Goal: Transaction & Acquisition: Obtain resource

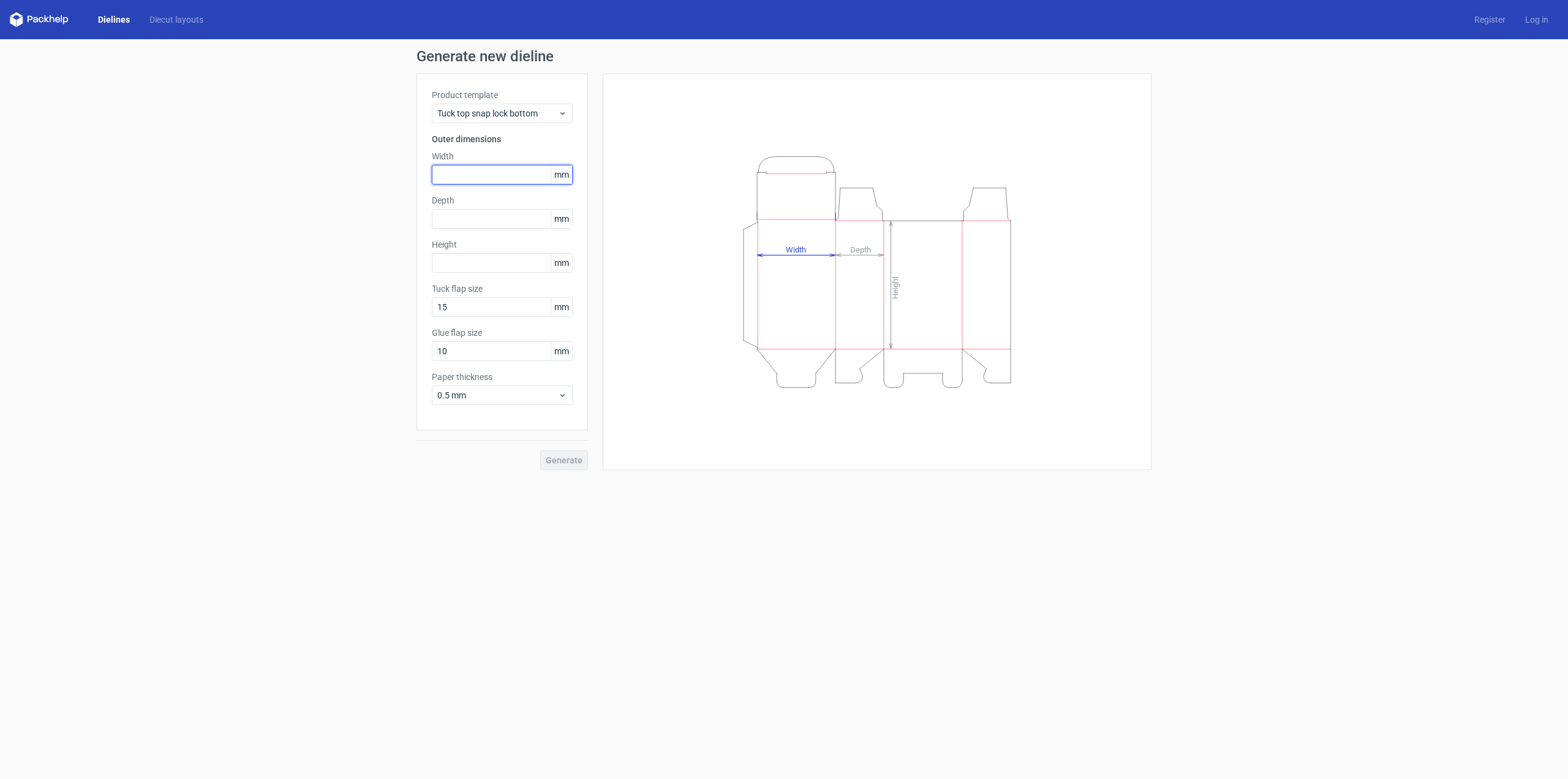
click at [469, 180] on input "text" at bounding box center [501, 175] width 141 height 20
type input "141"
type input "65"
type input "245"
type input "15"
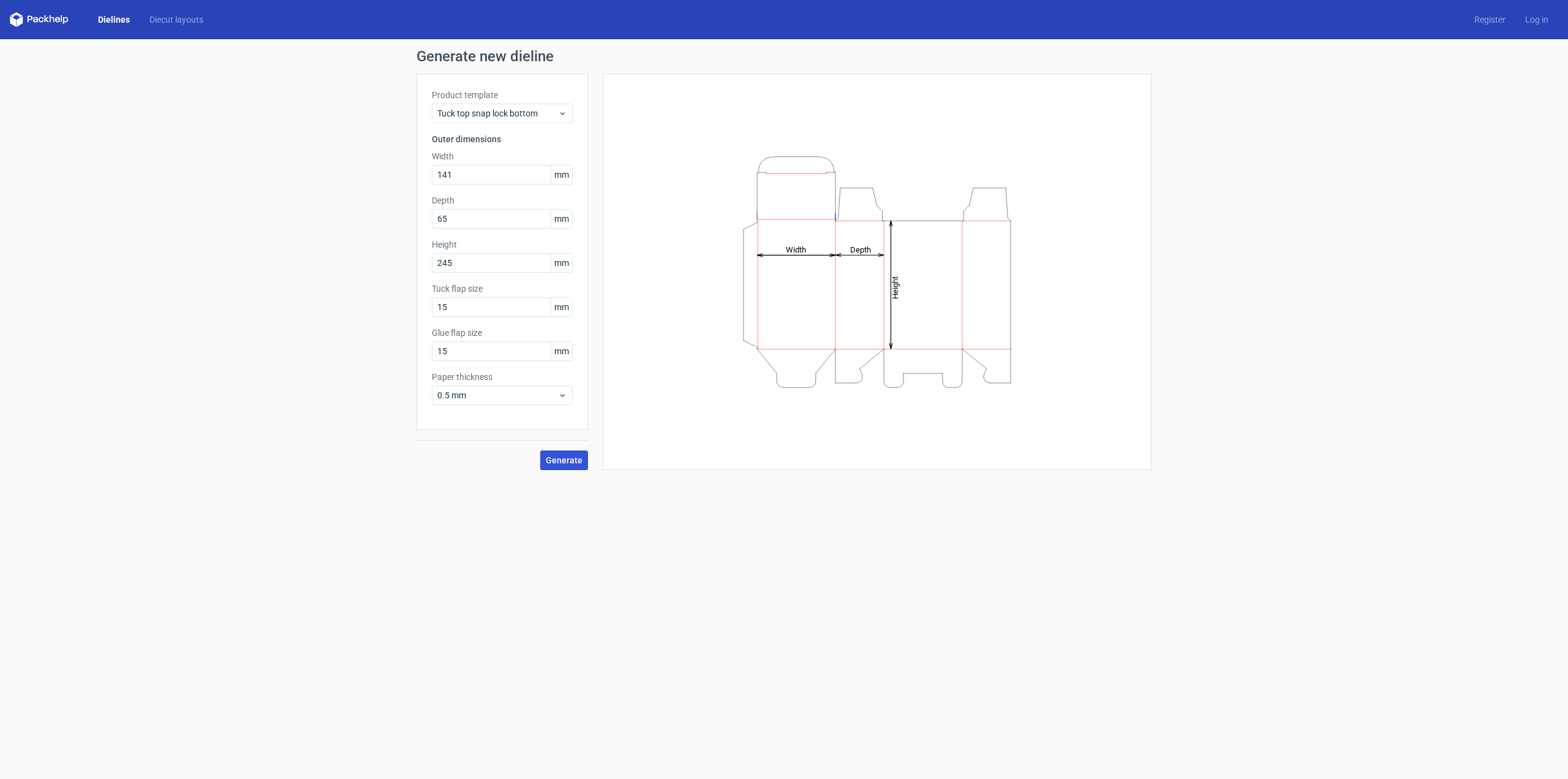
click at [552, 463] on span "Generate" at bounding box center [564, 460] width 36 height 8
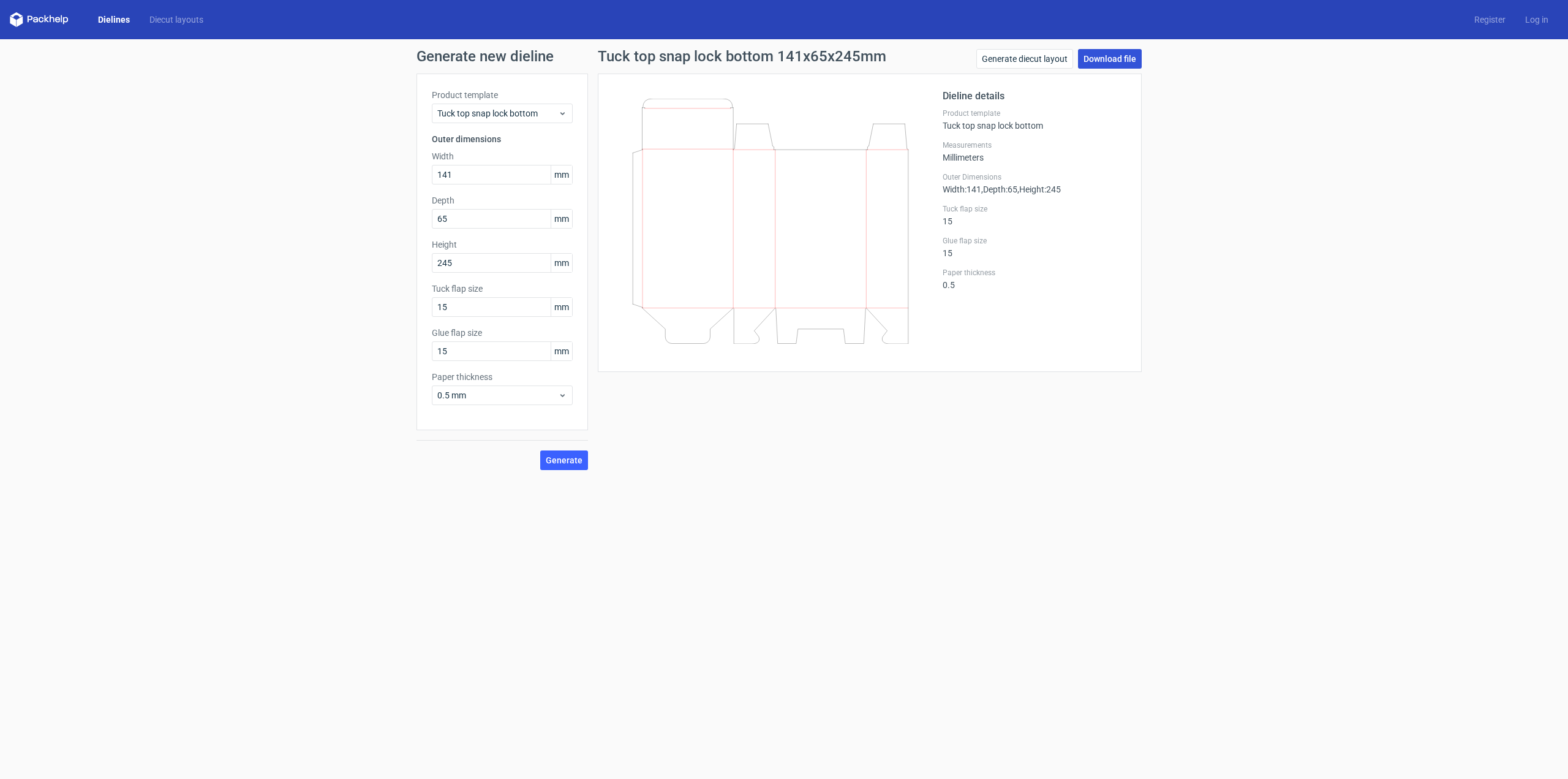
click at [1094, 63] on link "Download file" at bounding box center [1110, 59] width 64 height 20
drag, startPoint x: 479, startPoint y: 179, endPoint x: 232, endPoint y: 151, distance: 248.6
click at [277, 180] on div "Generate new dieline Product template Tuck top snap lock bottom Outer dimension…" at bounding box center [784, 260] width 1568 height 441
type input "196"
type input "80"
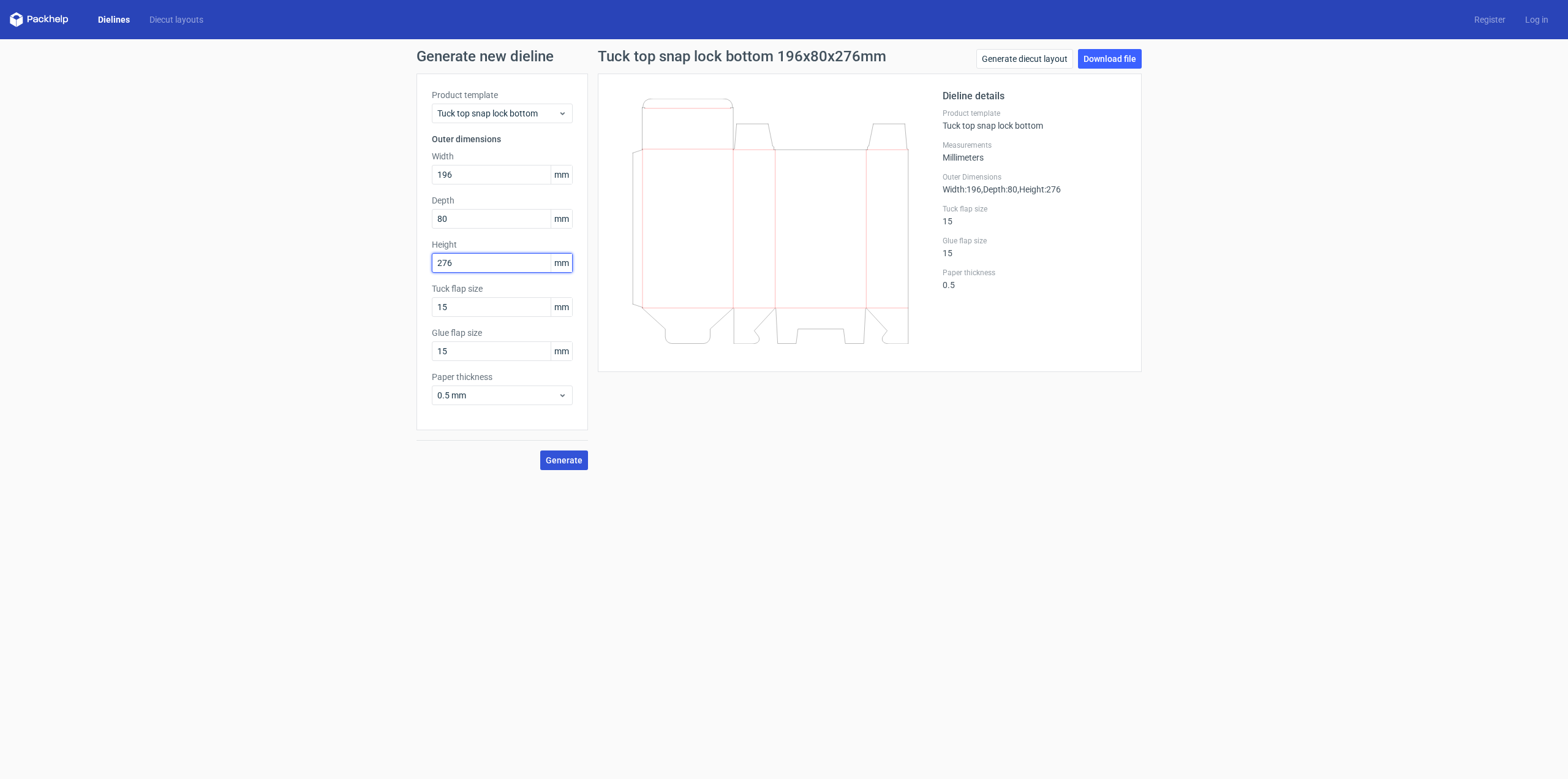
type input "276"
click at [566, 458] on span "Generate" at bounding box center [564, 460] width 36 height 8
click at [1100, 59] on link "Download file" at bounding box center [1110, 59] width 64 height 20
